Goal: Task Accomplishment & Management: Manage account settings

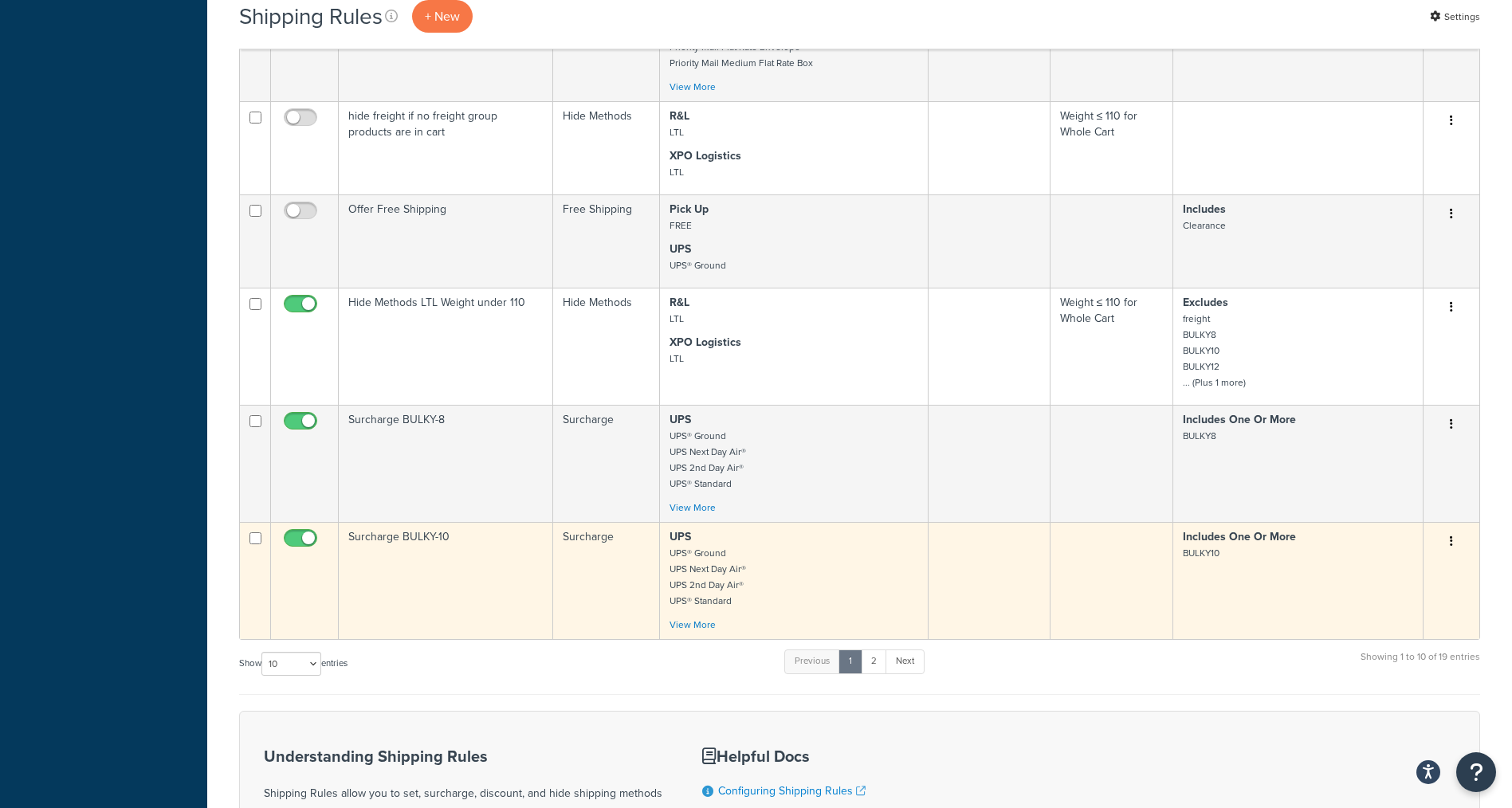
scroll to position [805, 0]
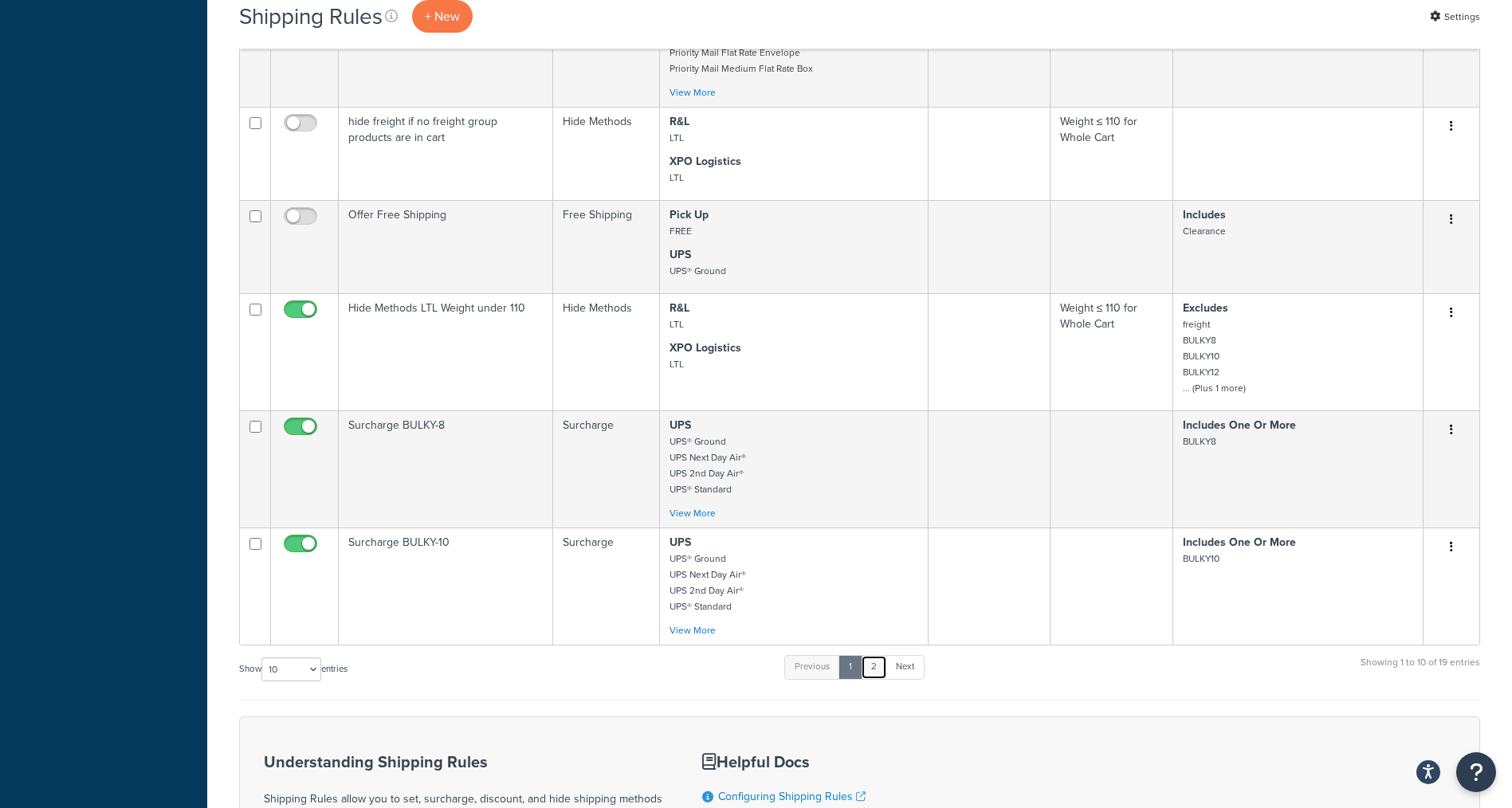
click at [880, 668] on link "2" at bounding box center [874, 668] width 26 height 24
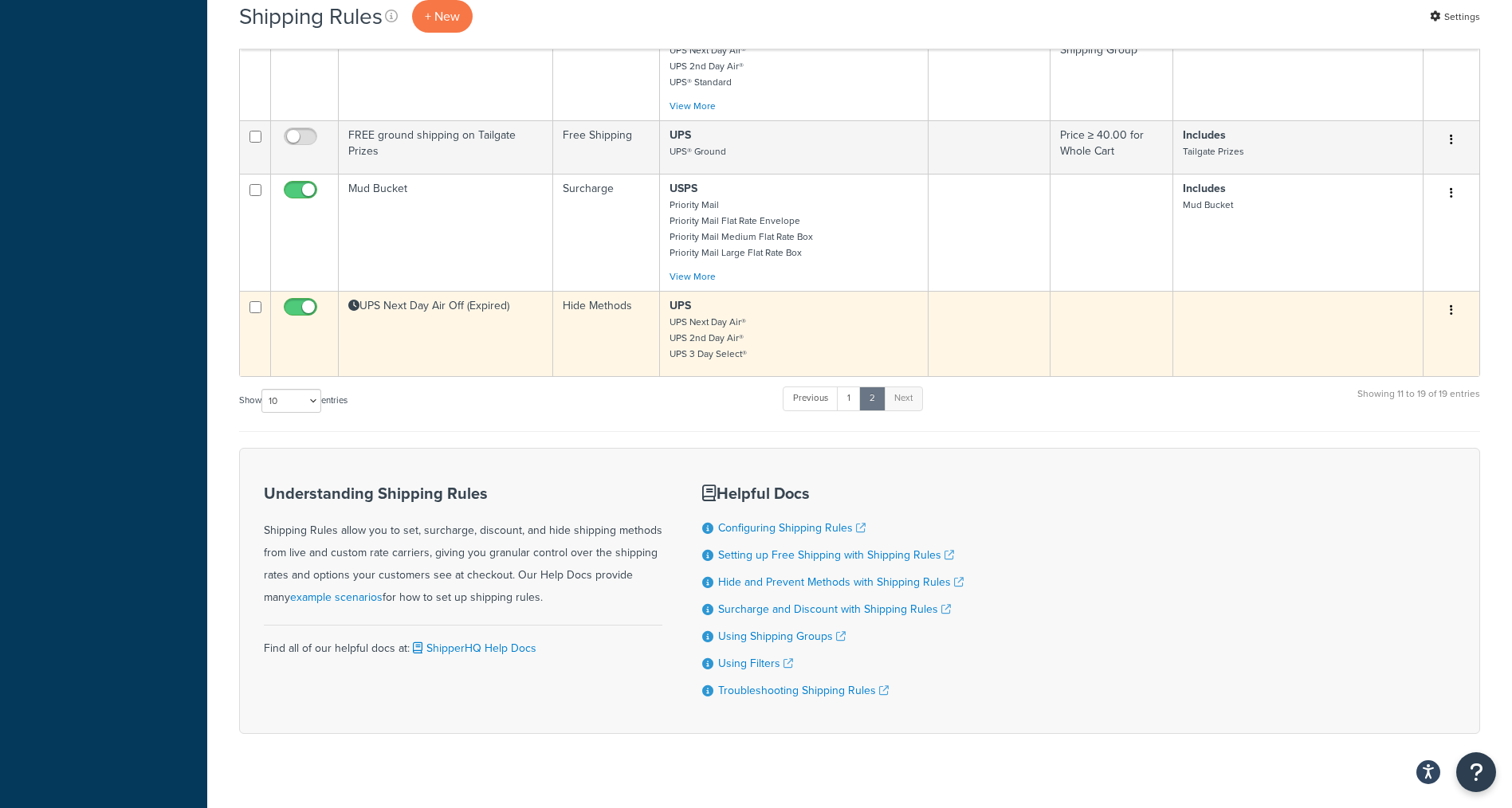
click at [690, 319] on small "UPS Next Day Air® UPS 2nd Day Air® UPS 3 Day Select®" at bounding box center [708, 338] width 78 height 46
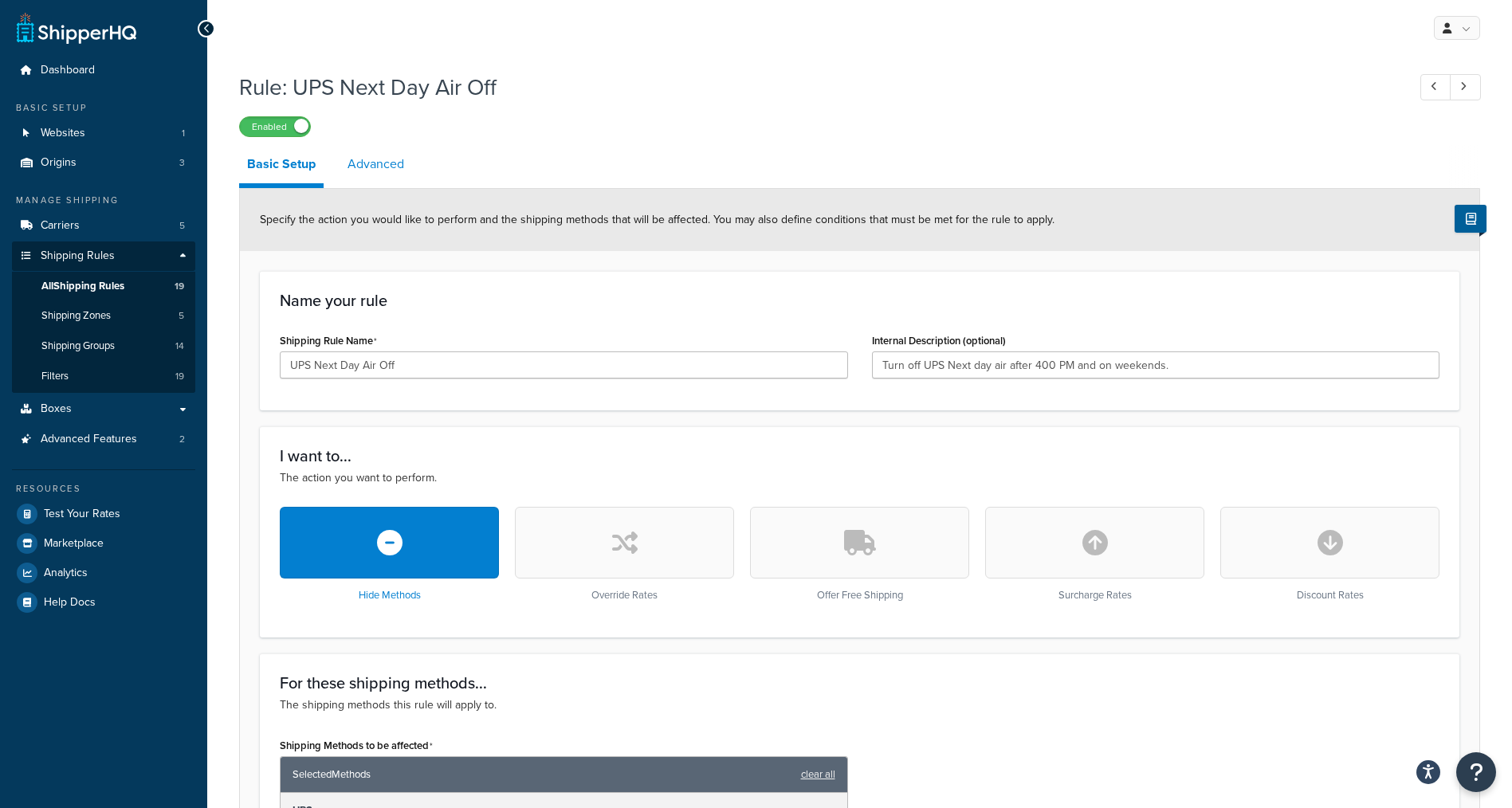
click at [380, 161] on link "Advanced" at bounding box center [376, 164] width 73 height 38
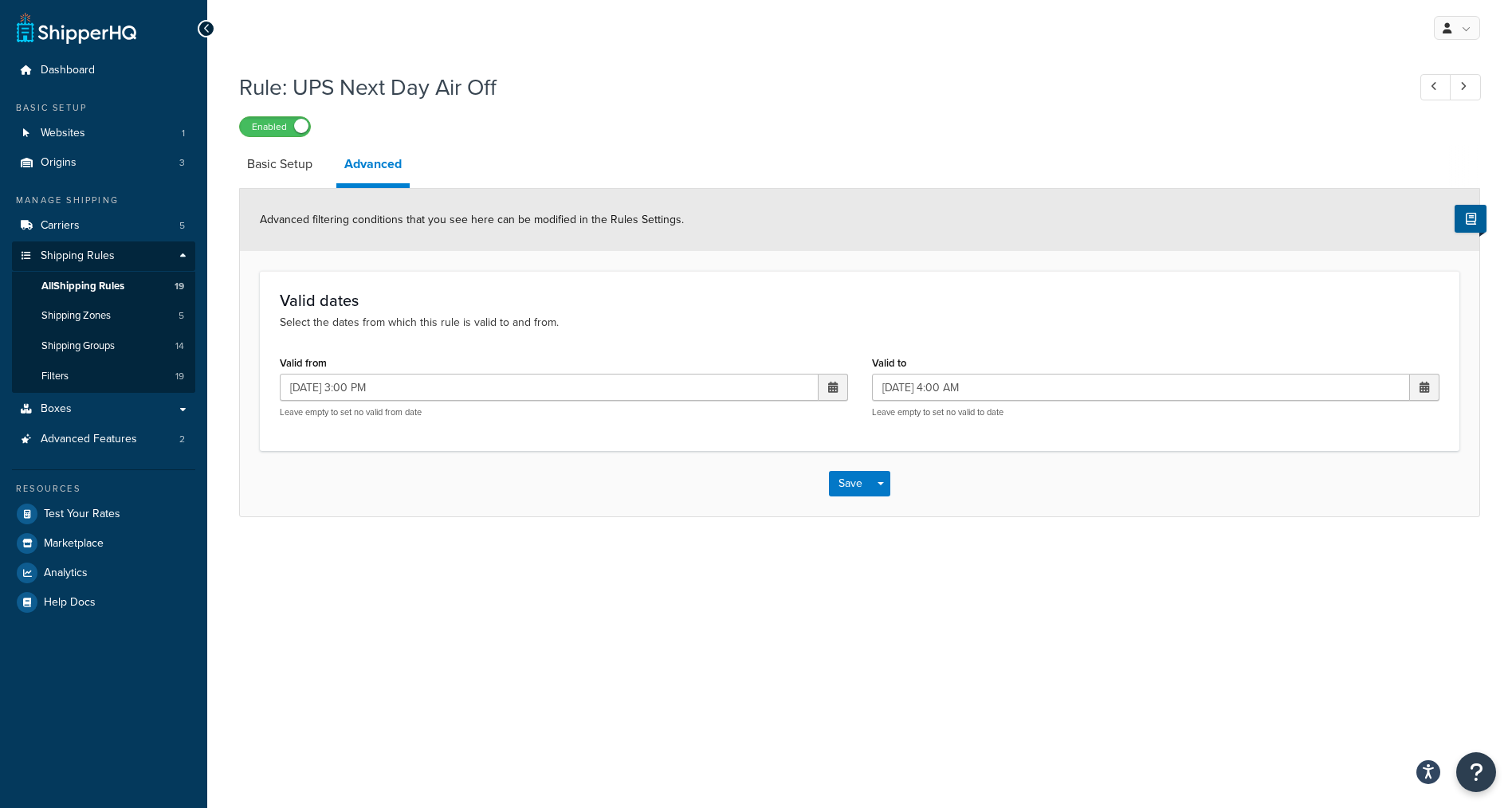
click at [831, 388] on span at bounding box center [833, 387] width 10 height 11
click at [720, 516] on td "12" at bounding box center [720, 514] width 27 height 24
type input "[DATE] 3:00 PM"
click at [1423, 393] on span at bounding box center [1424, 387] width 10 height 11
click at [1346, 517] on td "13" at bounding box center [1339, 514] width 27 height 24
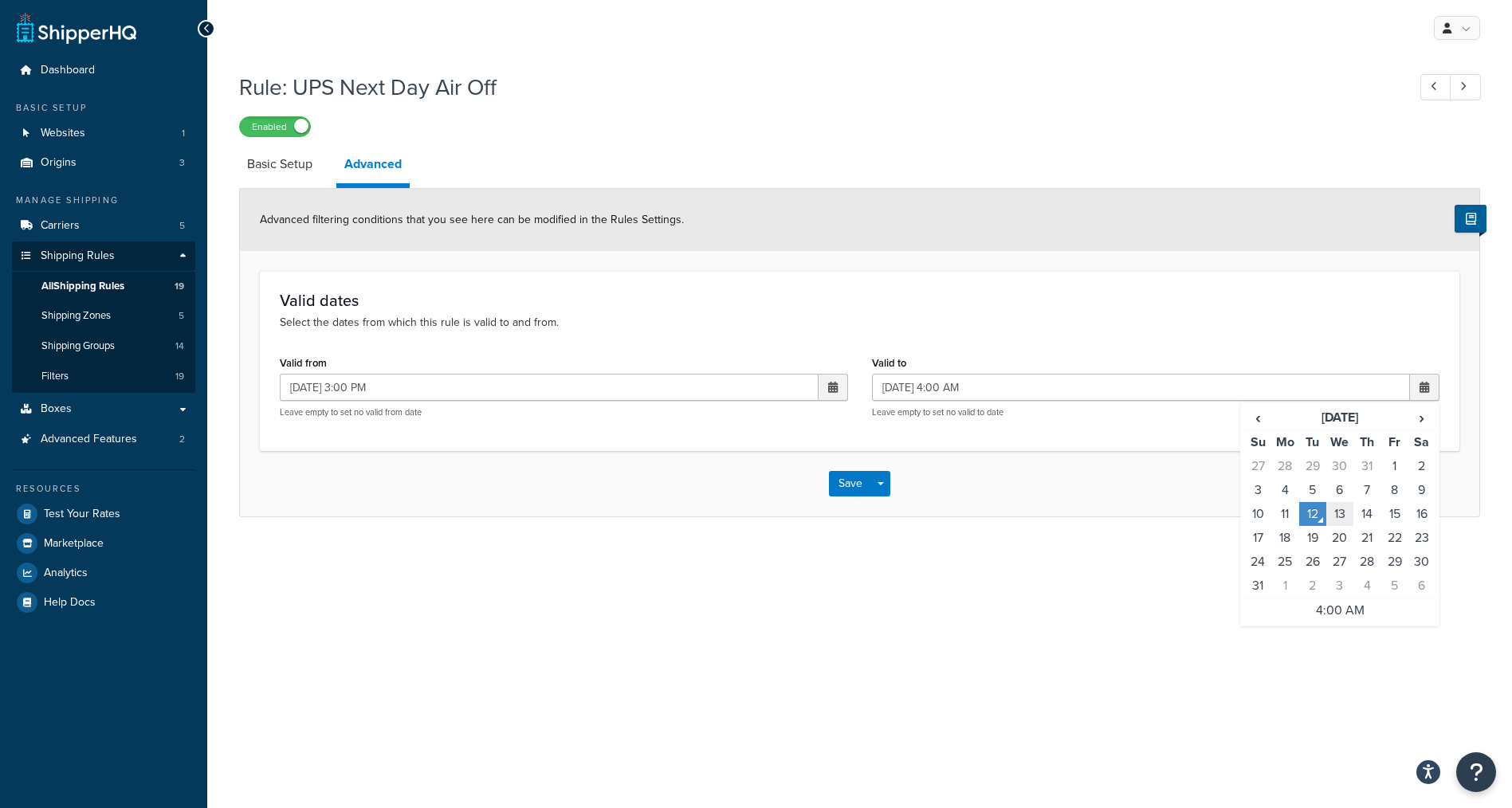
type input "[DATE] 4:00 AM"
click at [836, 487] on button "Save" at bounding box center [850, 484] width 43 height 26
